Goal: Find specific page/section: Find specific page/section

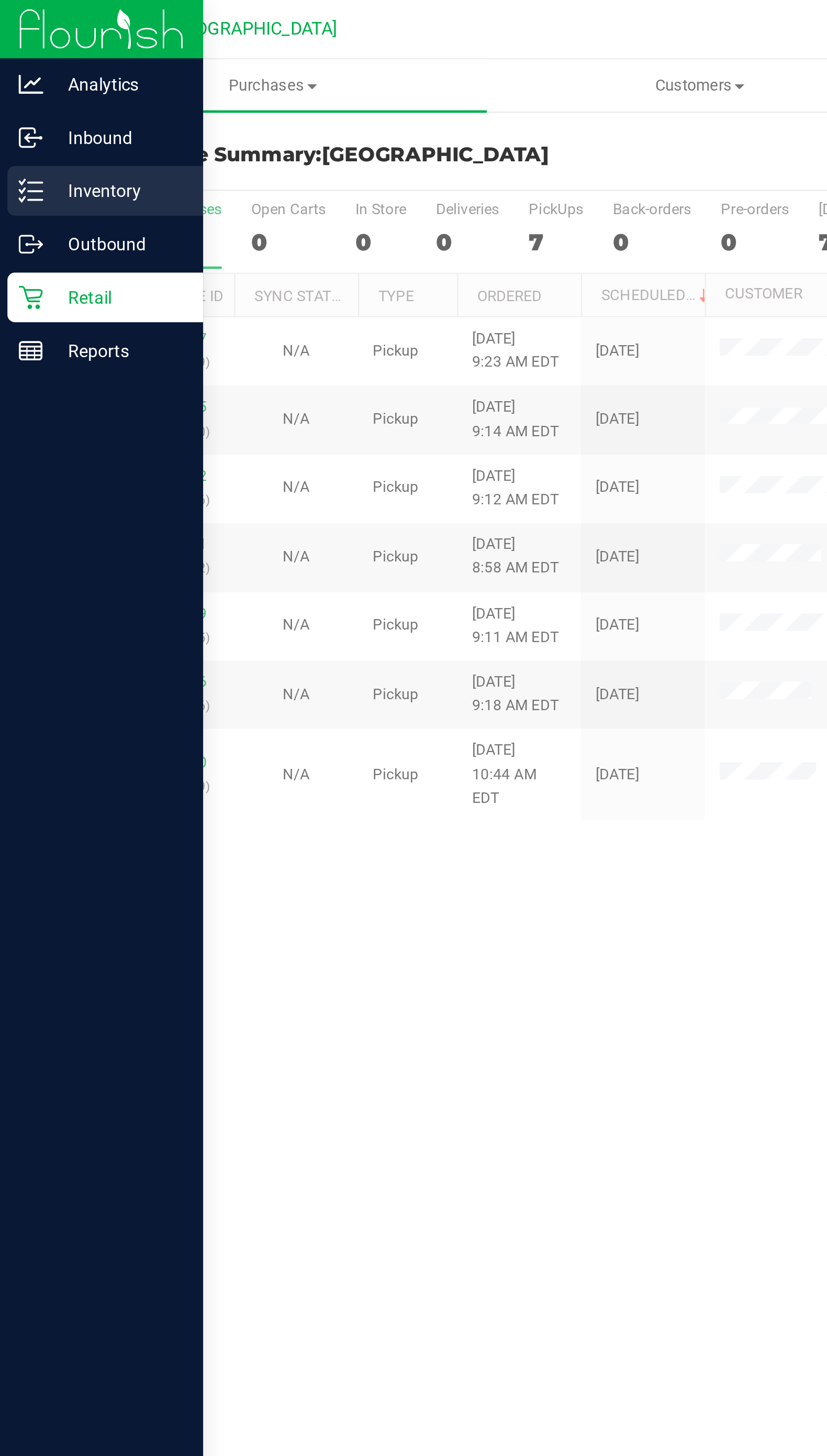
click at [7, 77] on div "Inventory" at bounding box center [44, 80] width 83 height 21
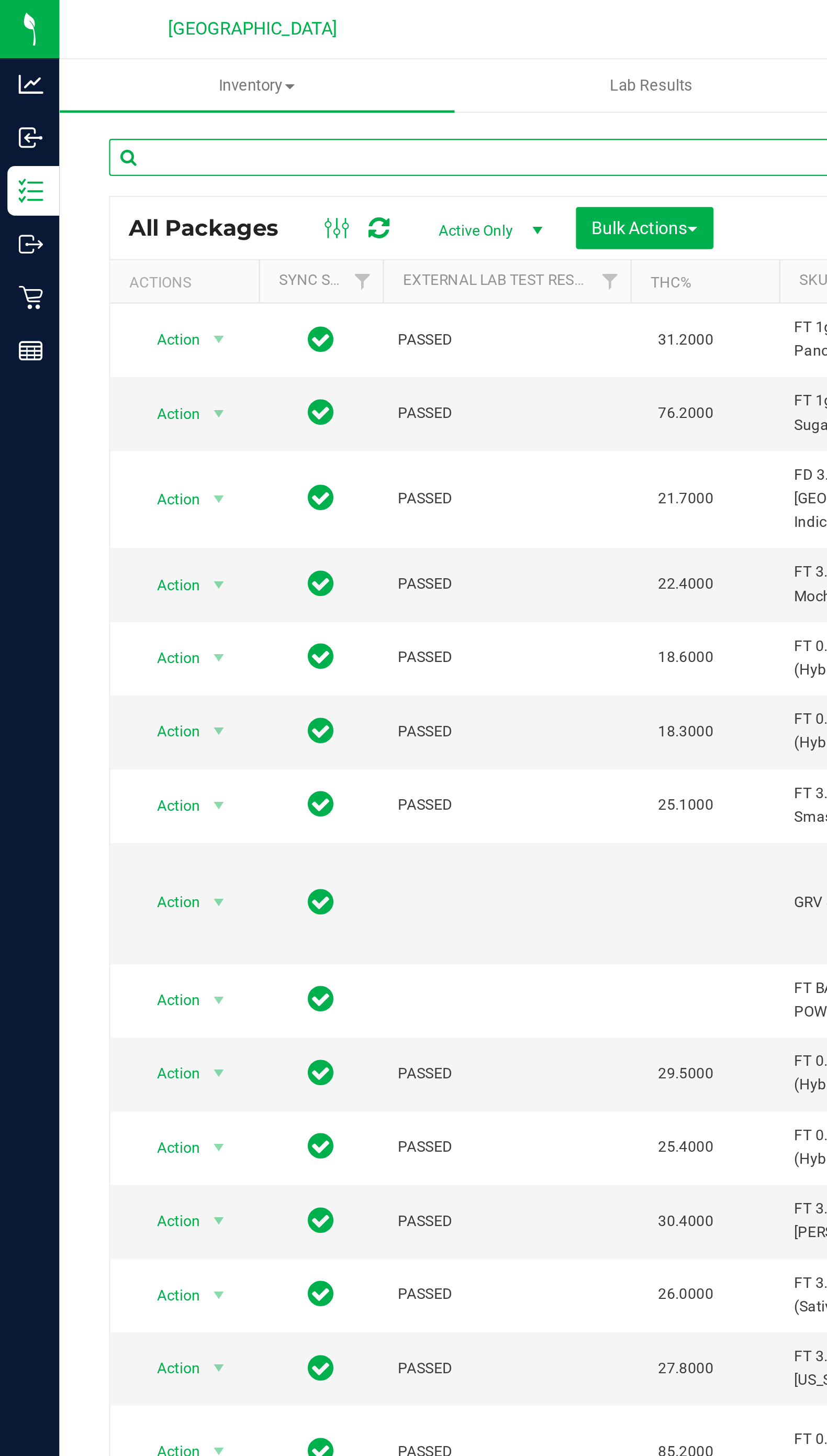
click at [277, 67] on input "text" at bounding box center [218, 66] width 343 height 16
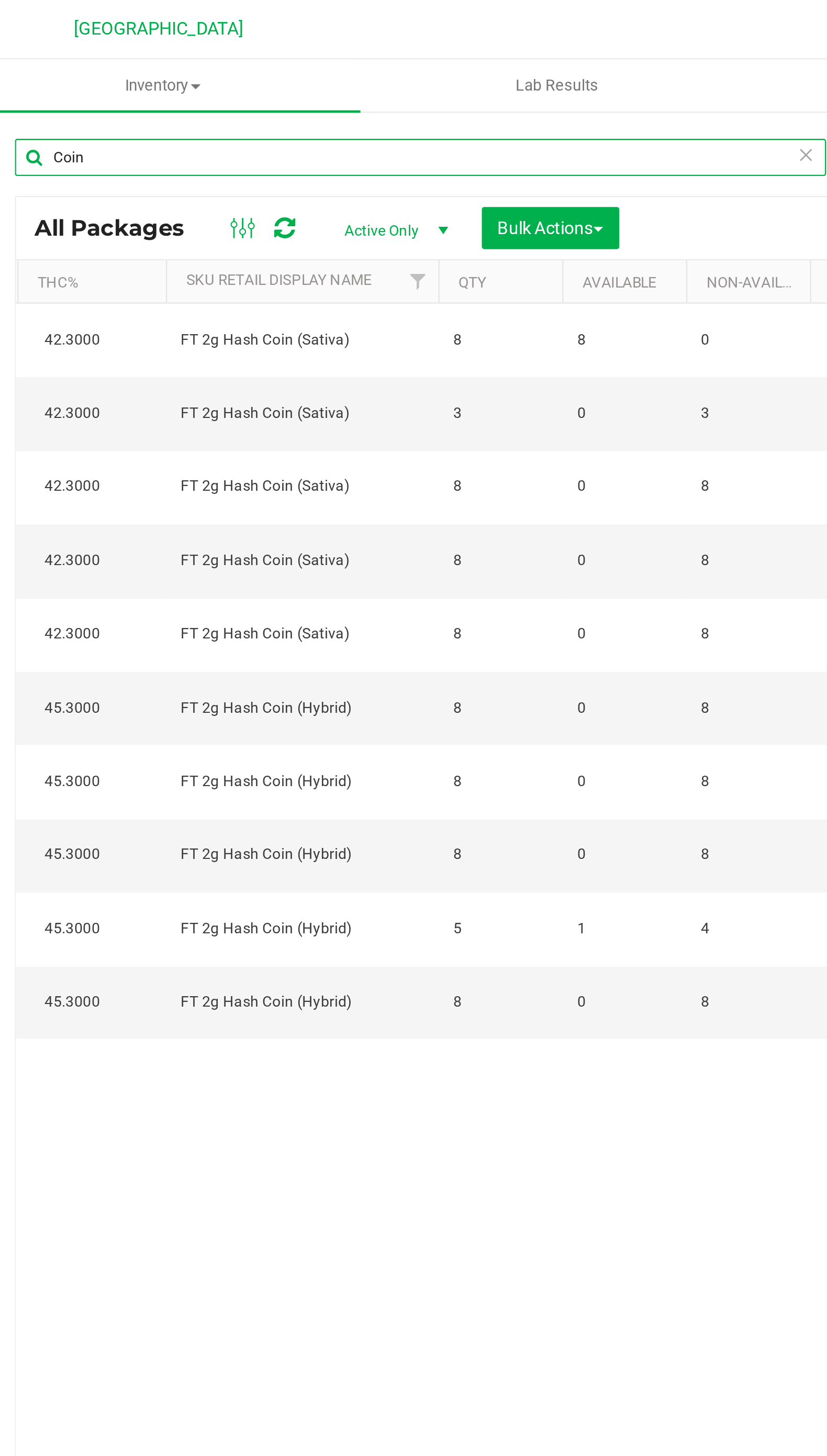
scroll to position [0, 222]
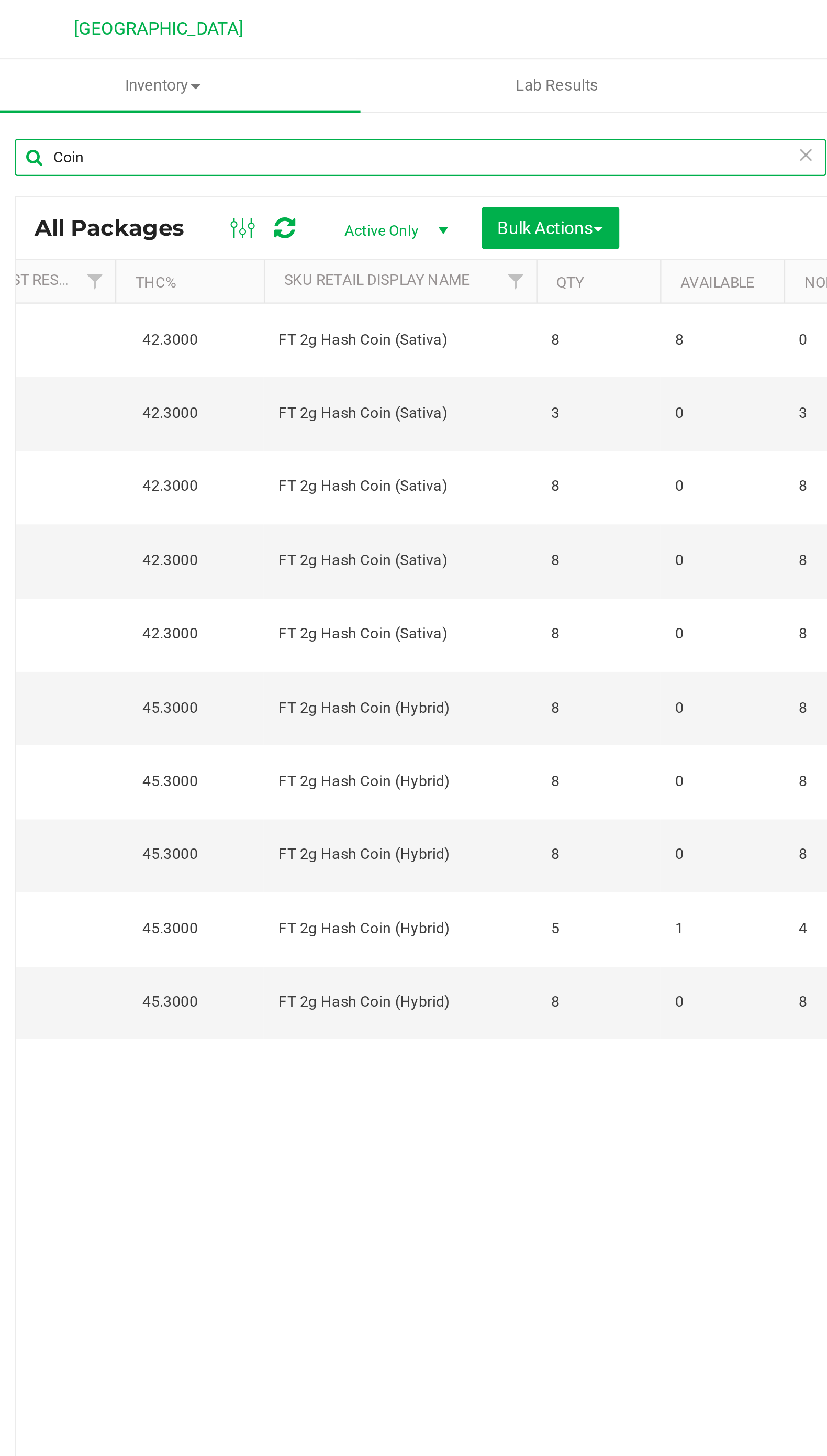
click at [104, 66] on input "Coin" at bounding box center [218, 66] width 343 height 16
type input "C"
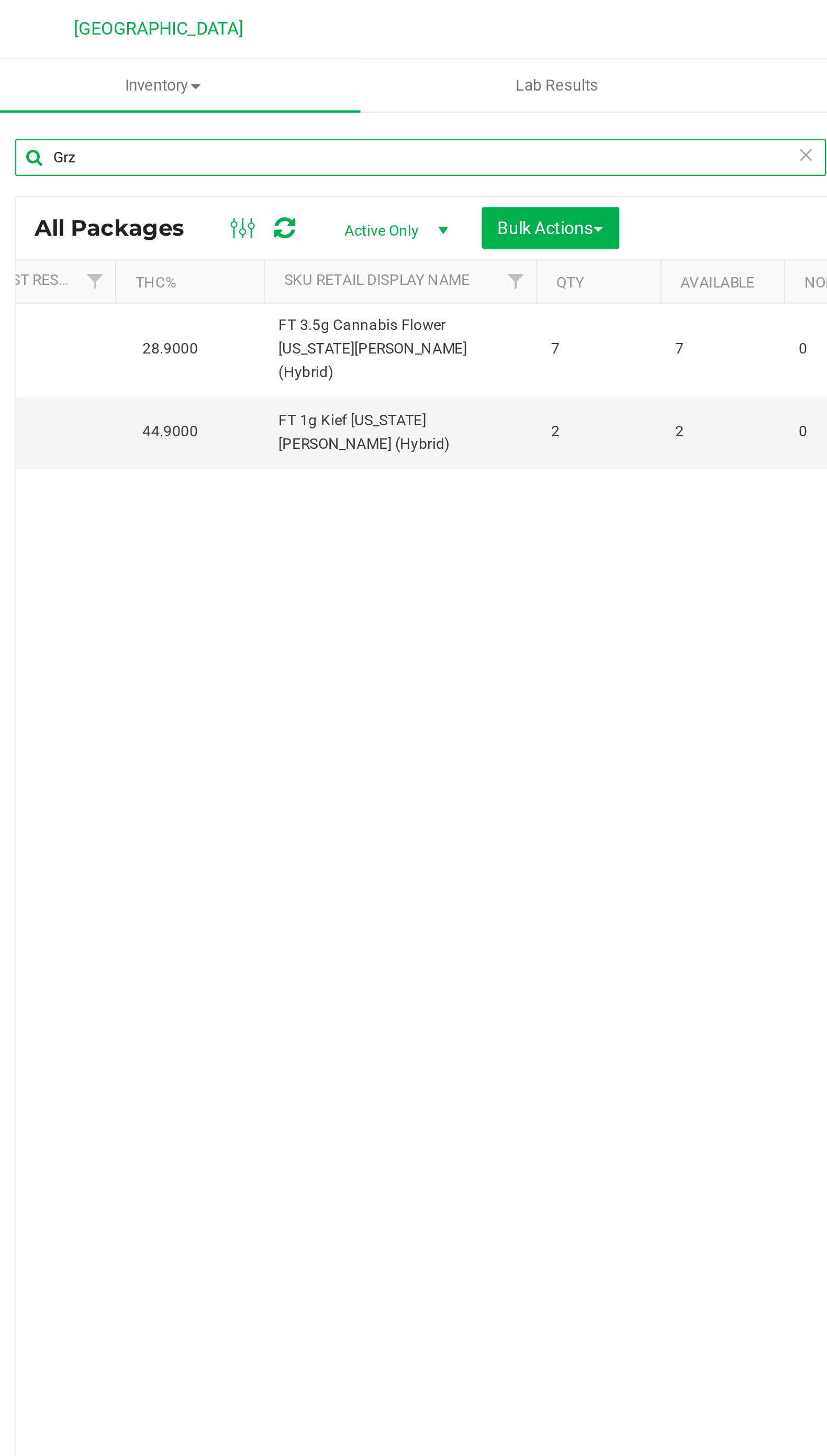
click at [69, 68] on input "Grz" at bounding box center [218, 66] width 343 height 16
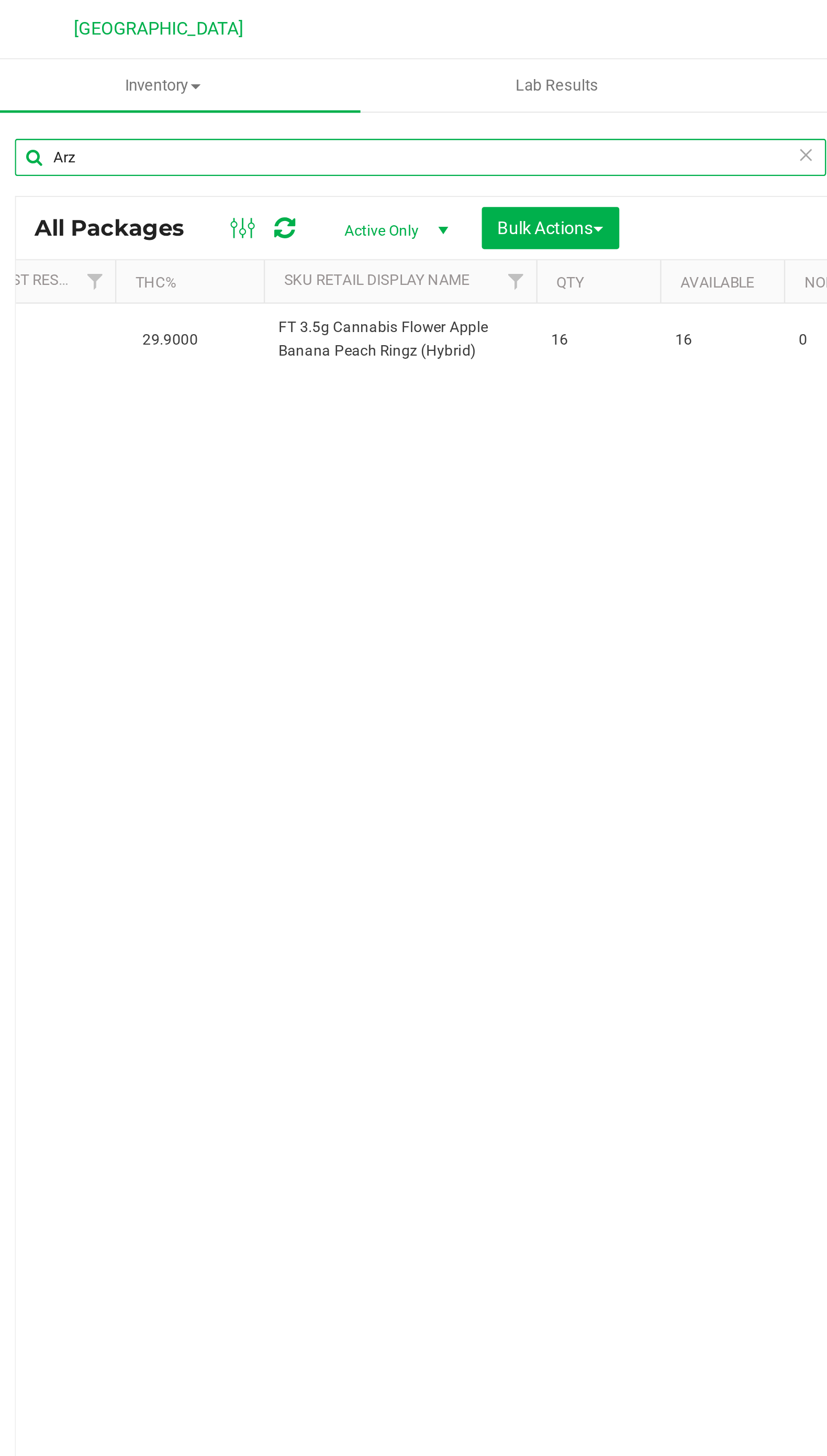
type input "Arz"
